Goal: Task Accomplishment & Management: Manage account settings

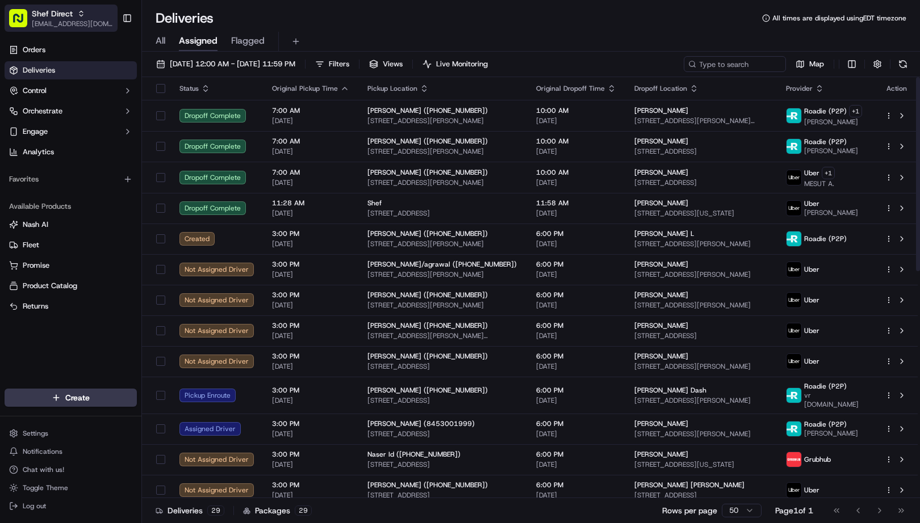
click at [75, 19] on span "[EMAIL_ADDRESS][DOMAIN_NAME]" at bounding box center [72, 23] width 81 height 9
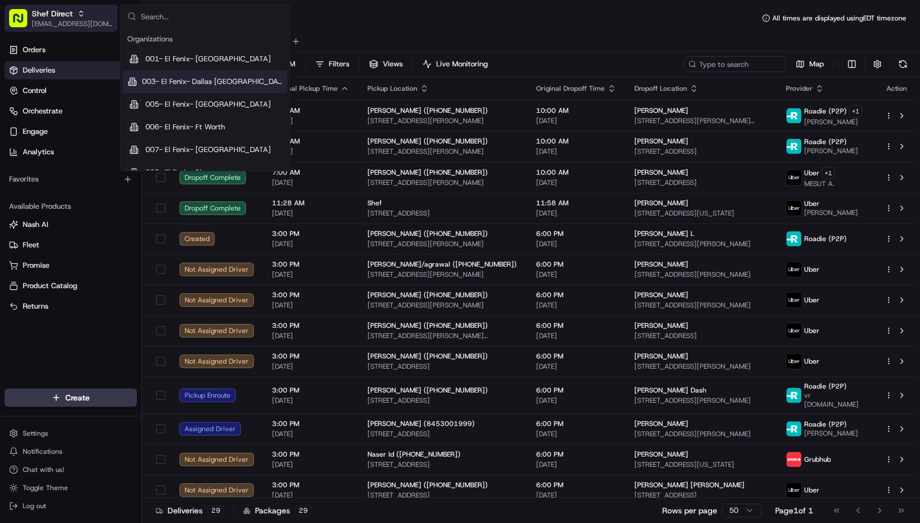
click at [41, 16] on span "Shef Direct" at bounding box center [52, 13] width 41 height 11
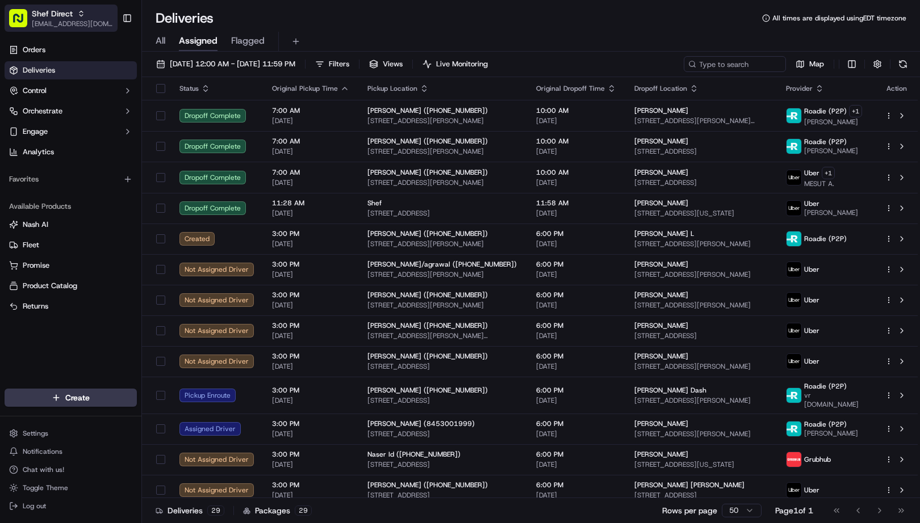
click at [41, 16] on span "Shef Direct" at bounding box center [52, 13] width 41 height 11
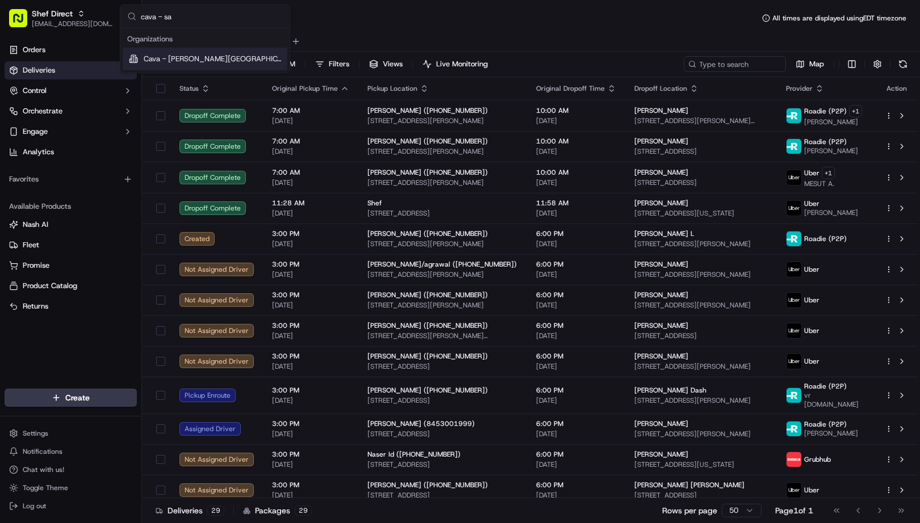
type input "cava - sa"
click at [182, 64] on span "Cava - [PERSON_NAME][GEOGRAPHIC_DATA]" at bounding box center [213, 59] width 139 height 10
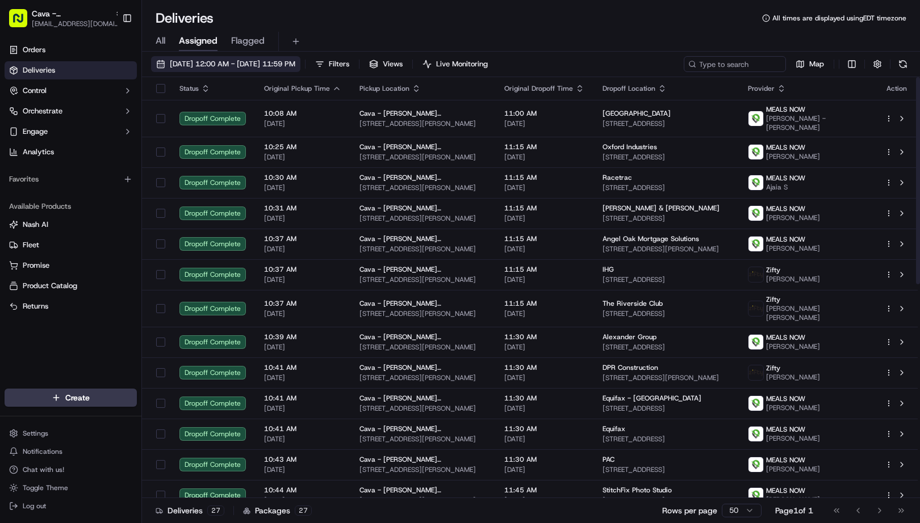
click at [240, 60] on span "[DATE] 12:00 AM - [DATE] 11:59 PM" at bounding box center [232, 64] width 125 height 10
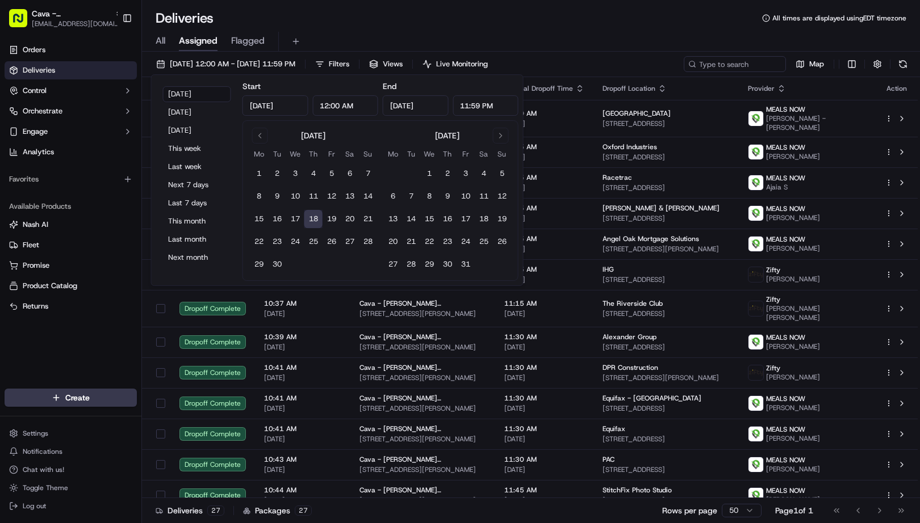
click at [314, 223] on button "18" at bounding box center [313, 219] width 18 height 18
click at [601, 17] on div "Deliveries All times are displayed using EDT timezone" at bounding box center [531, 18] width 778 height 18
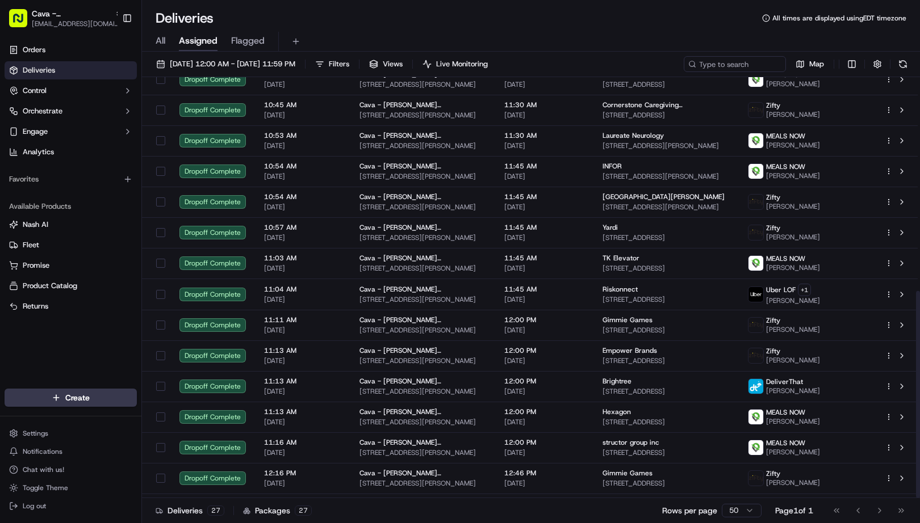
scroll to position [435, 0]
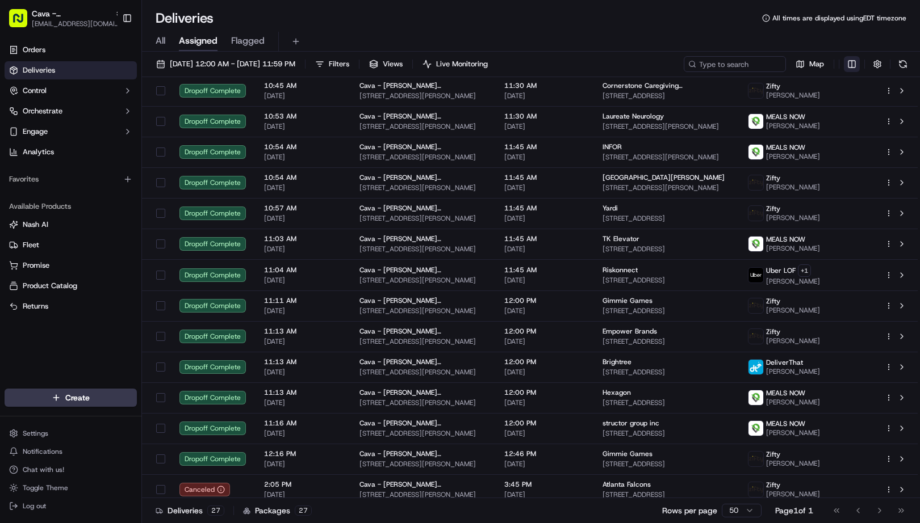
click at [855, 65] on html "Cava - [PERSON_NAME] Springs [EMAIL_ADDRESS][DOMAIN_NAME] Toggle Sidebar Orders…" at bounding box center [460, 261] width 920 height 523
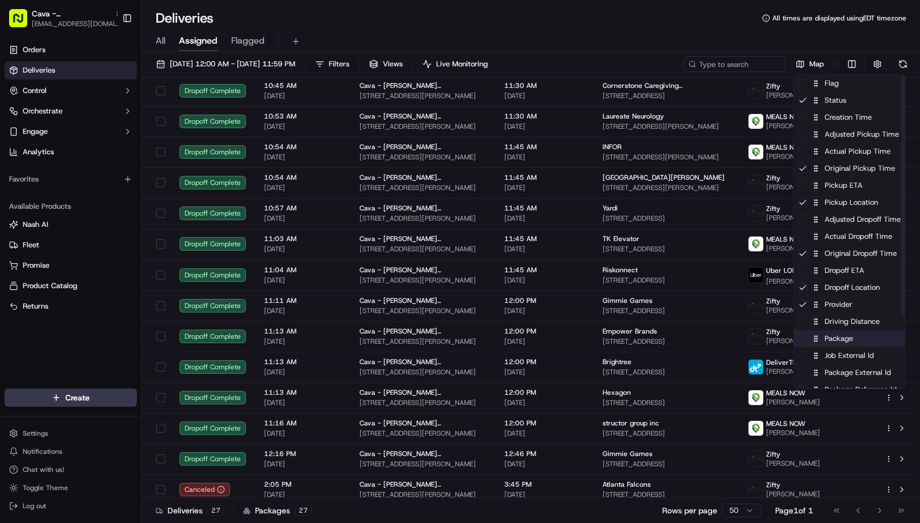
click at [839, 346] on div "Package" at bounding box center [849, 338] width 111 height 17
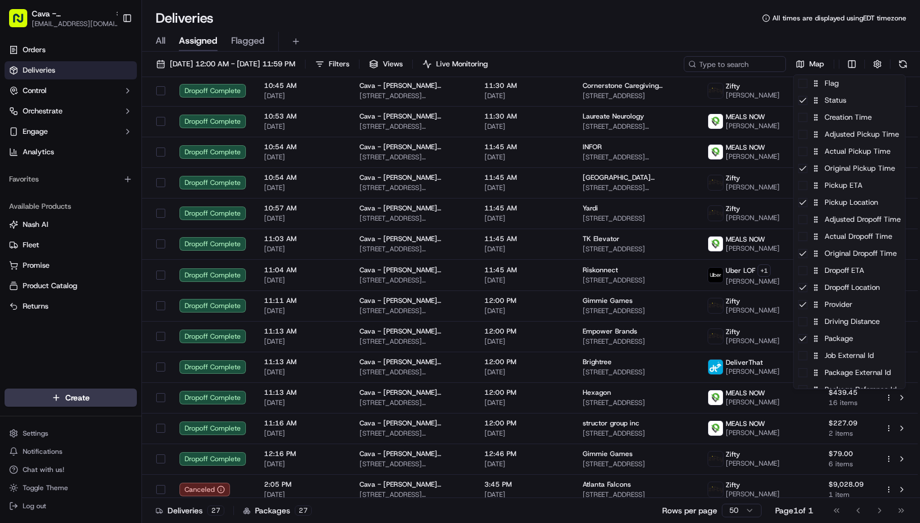
click at [689, 11] on html "Cava - [PERSON_NAME] Springs [EMAIL_ADDRESS][DOMAIN_NAME] Toggle Sidebar Orders…" at bounding box center [460, 261] width 920 height 523
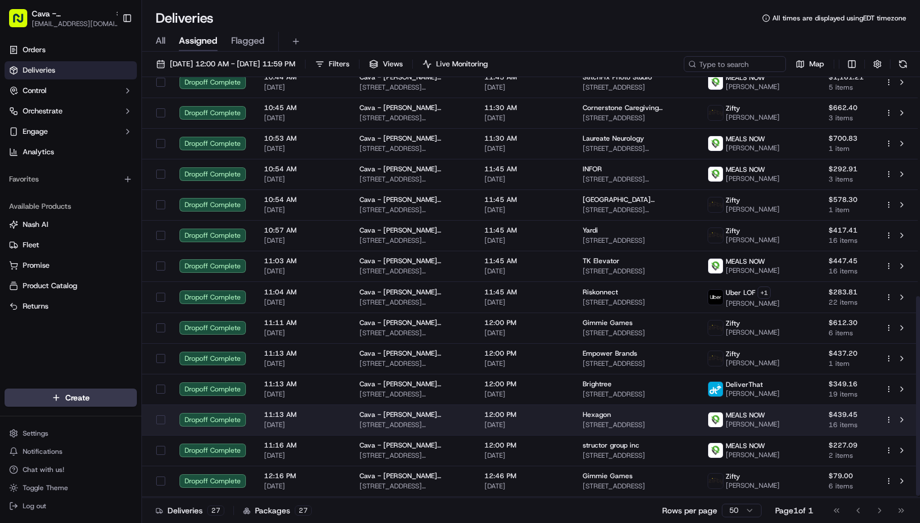
scroll to position [467, 0]
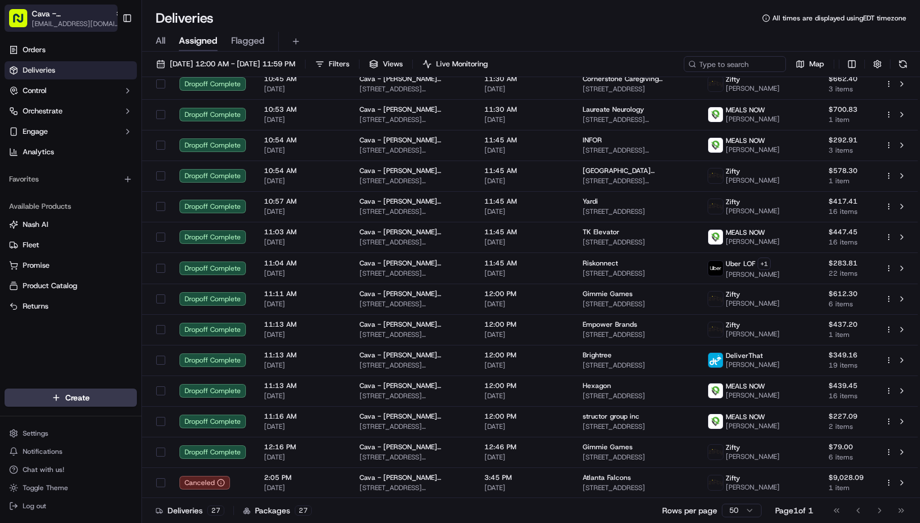
drag, startPoint x: 64, startPoint y: 20, endPoint x: 53, endPoint y: 15, distance: 12.4
click at [64, 19] on span "[EMAIL_ADDRESS][DOMAIN_NAME]" at bounding box center [77, 23] width 91 height 9
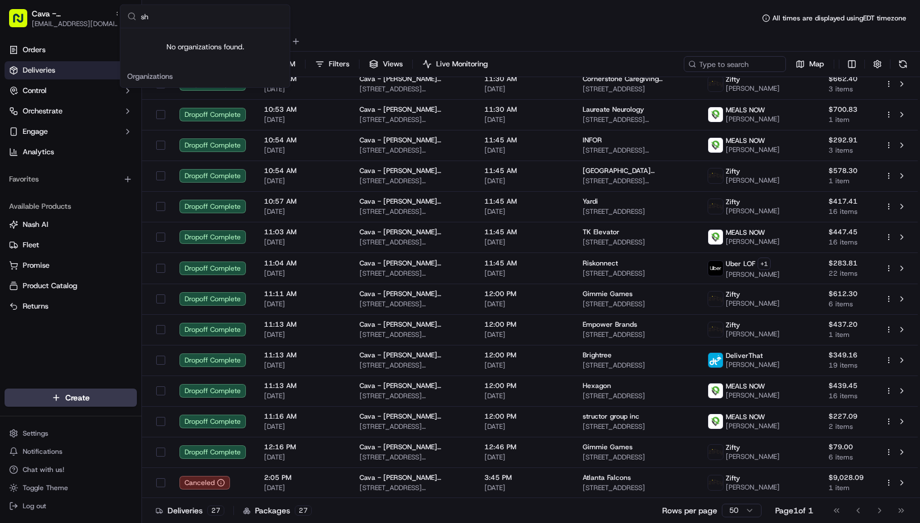
type input "s"
type input "chowly"
click at [188, 72] on div "Chowly" at bounding box center [205, 81] width 165 height 23
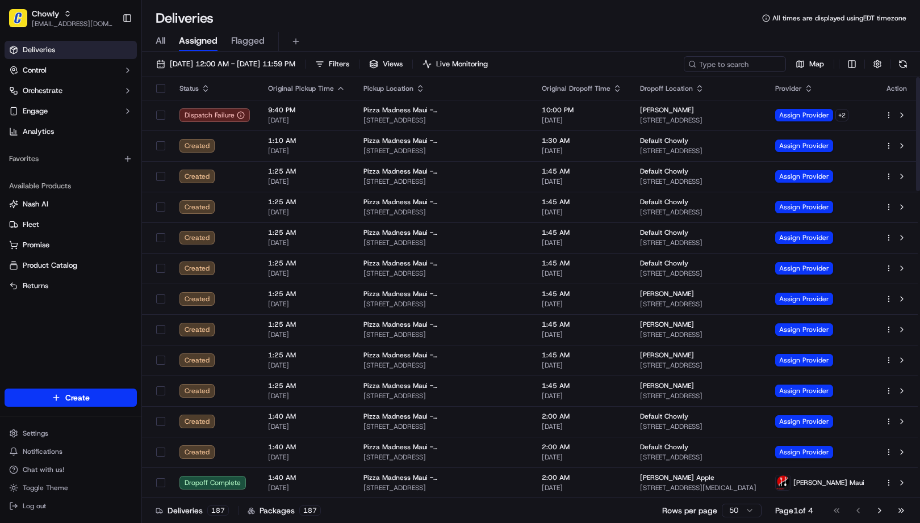
click at [664, 20] on div "Deliveries All times are displayed using EDT timezone" at bounding box center [531, 18] width 778 height 18
click at [738, 65] on input at bounding box center [717, 64] width 136 height 16
paste input "[STREET_ADDRESS]"
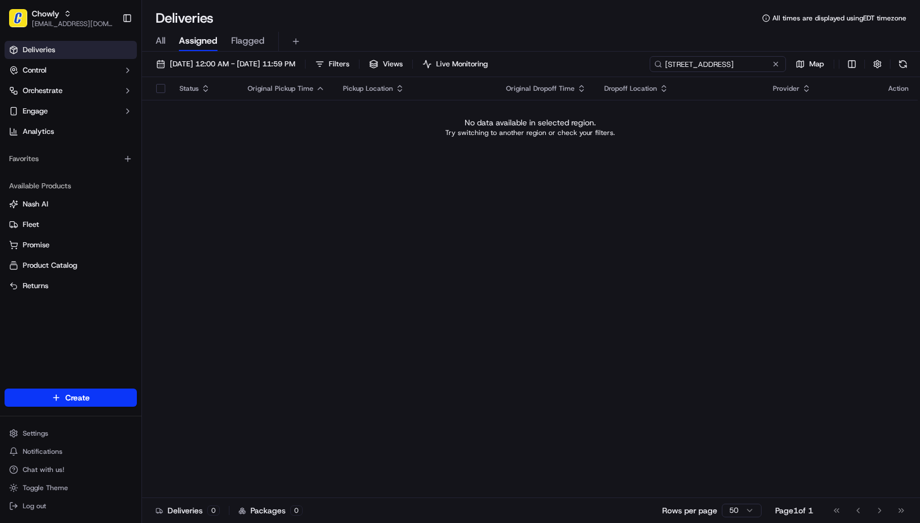
type input "[STREET_ADDRESS]"
click at [165, 37] on span "All" at bounding box center [161, 41] width 10 height 14
click at [50, 21] on span "[EMAIL_ADDRESS][DOMAIN_NAME]" at bounding box center [72, 23] width 81 height 9
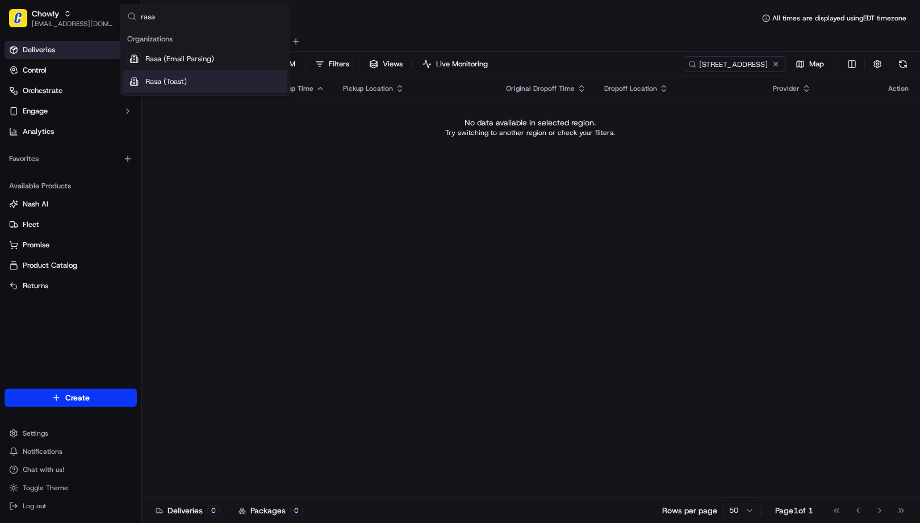
type input "rasa"
click at [177, 85] on span "Rasa (Toast)" at bounding box center [165, 82] width 41 height 10
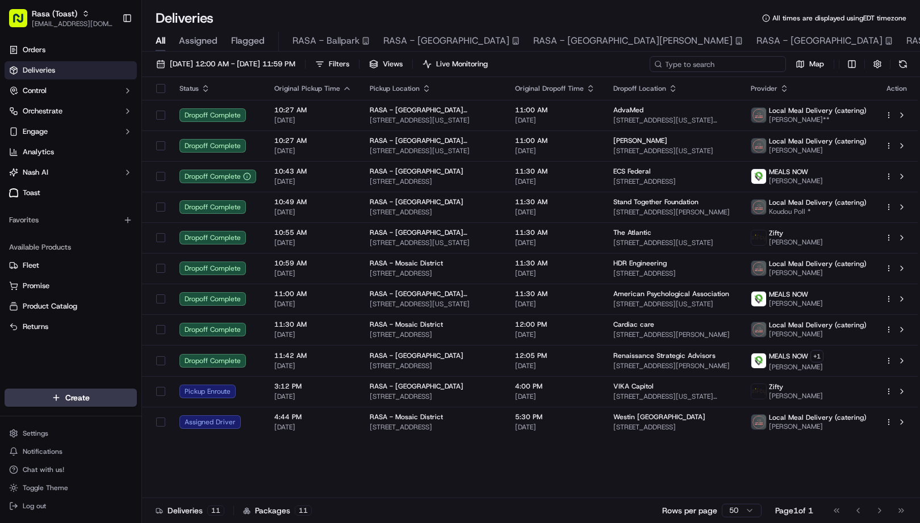
click at [746, 64] on input at bounding box center [717, 64] width 136 height 16
paste input "[STREET_ADDRESS]"
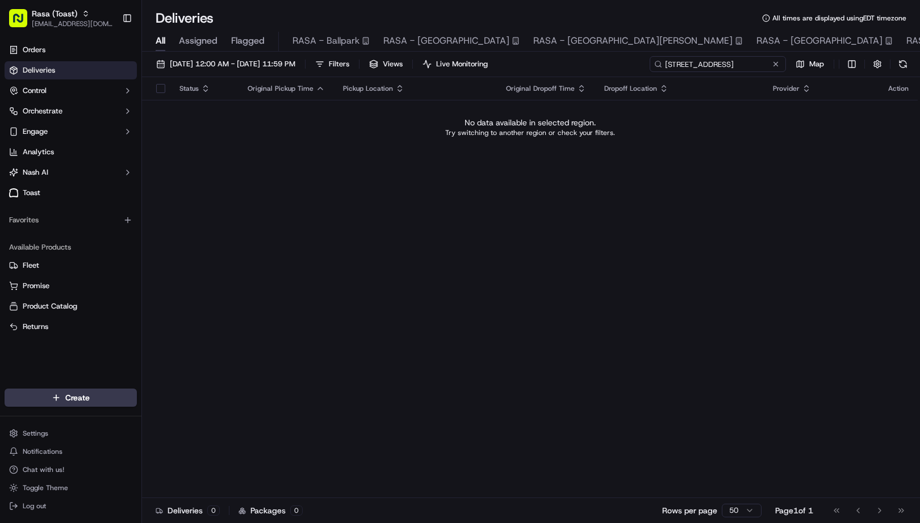
type input "[STREET_ADDRESS]"
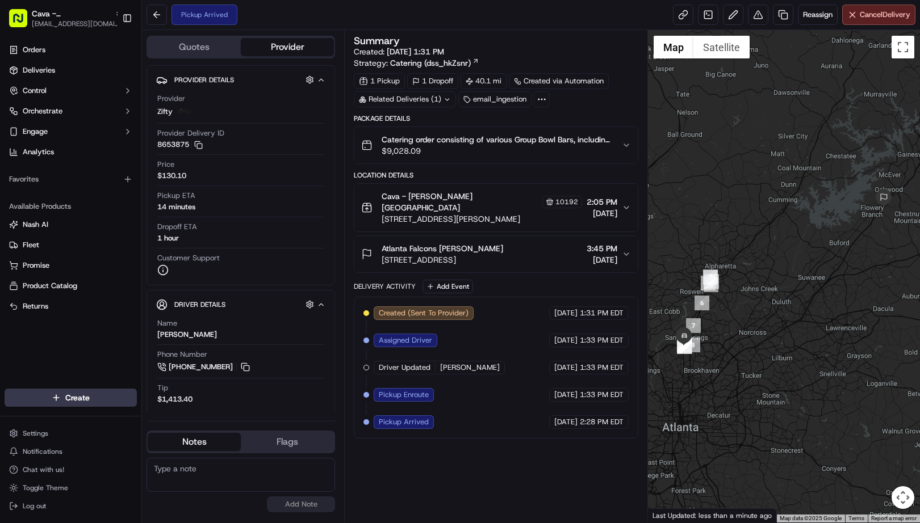
click at [446, 490] on div "Summary Created: 09/18/2025 1:31 PM Strategy: Catering (dss_hkZsnr) 1 Pickup 1 …" at bounding box center [496, 276] width 284 height 481
click at [866, 18] on span "Cancel Delivery" at bounding box center [884, 15] width 51 height 10
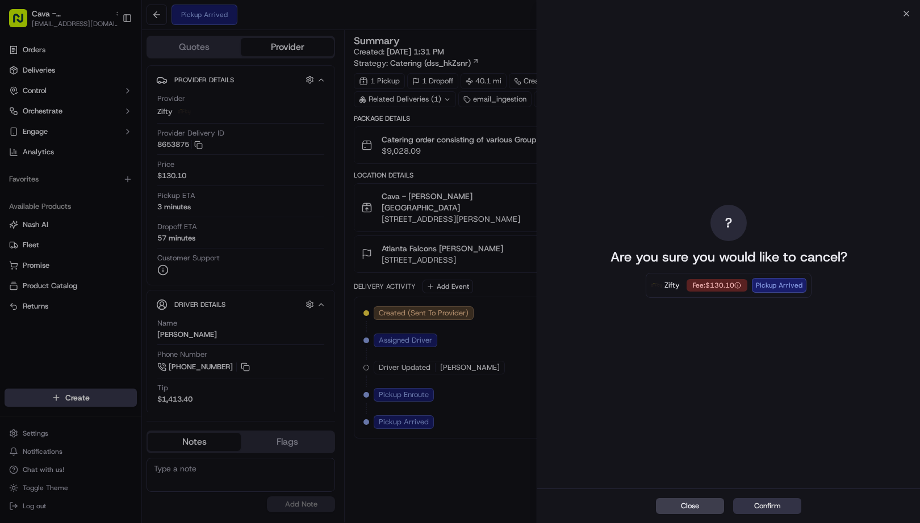
click at [773, 506] on button "Confirm" at bounding box center [767, 506] width 68 height 16
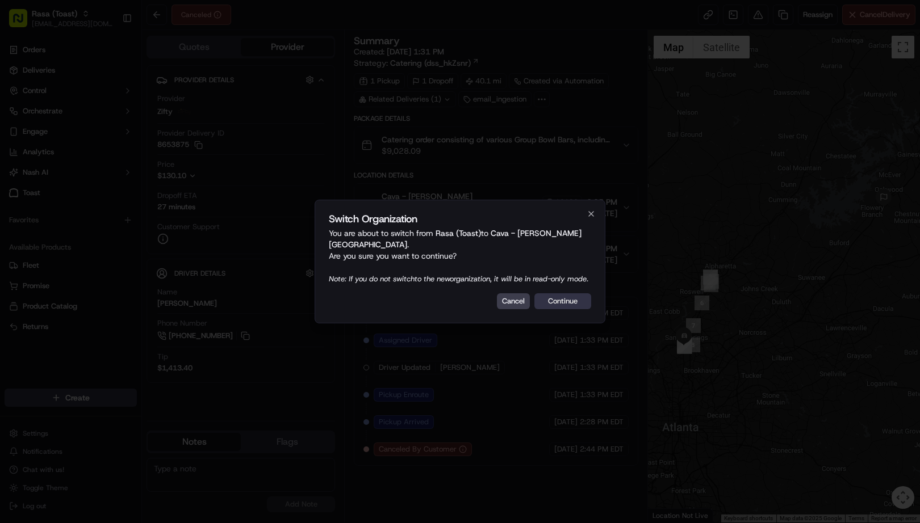
click at [580, 303] on button "Continue" at bounding box center [562, 301] width 57 height 16
